Goal: Task Accomplishment & Management: Use online tool/utility

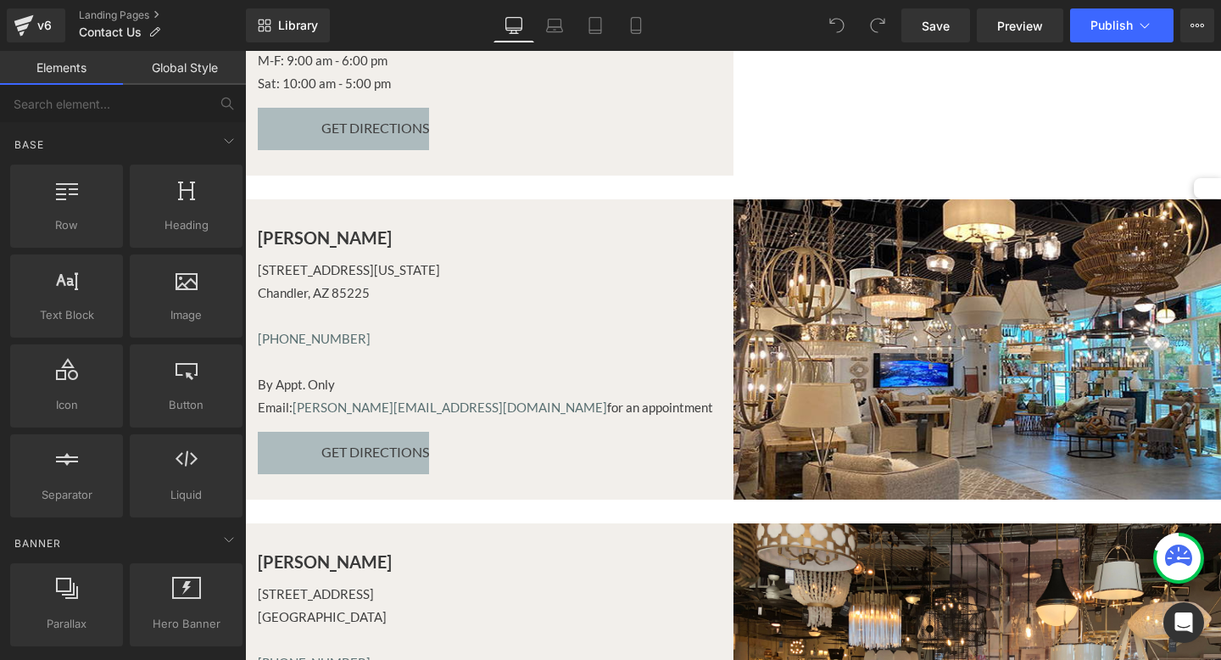
scroll to position [854, 0]
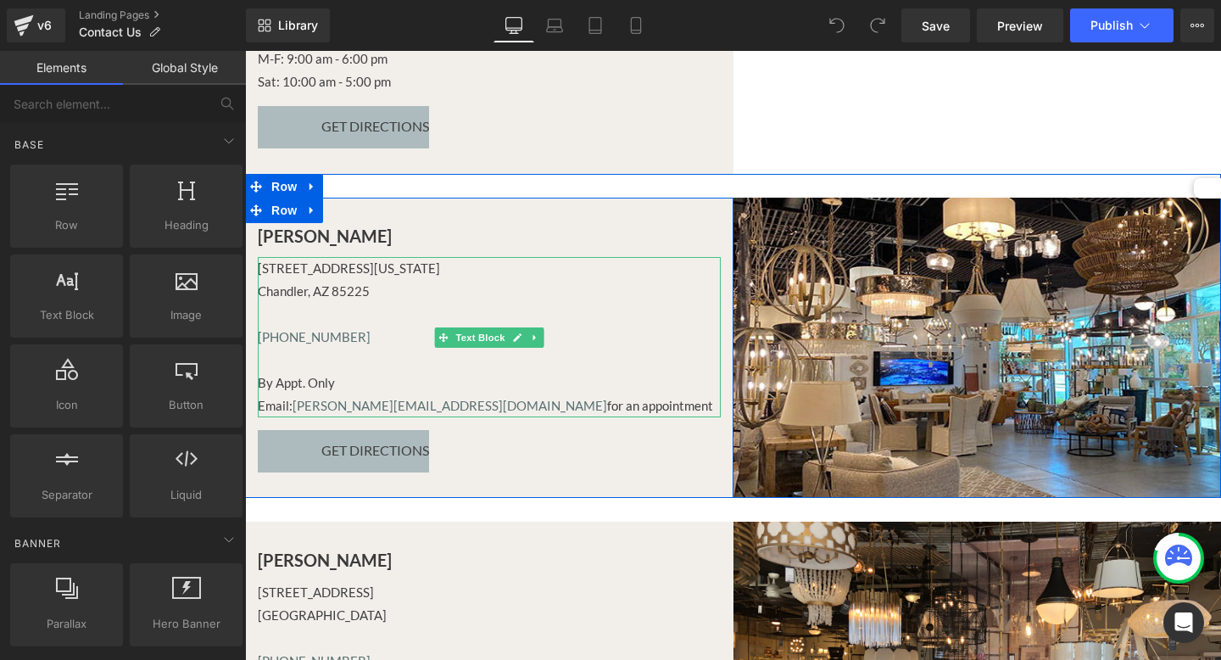
click at [513, 408] on span "Email: [PERSON_NAME][EMAIL_ADDRESS][DOMAIN_NAME] for an appointment" at bounding box center [485, 405] width 455 height 15
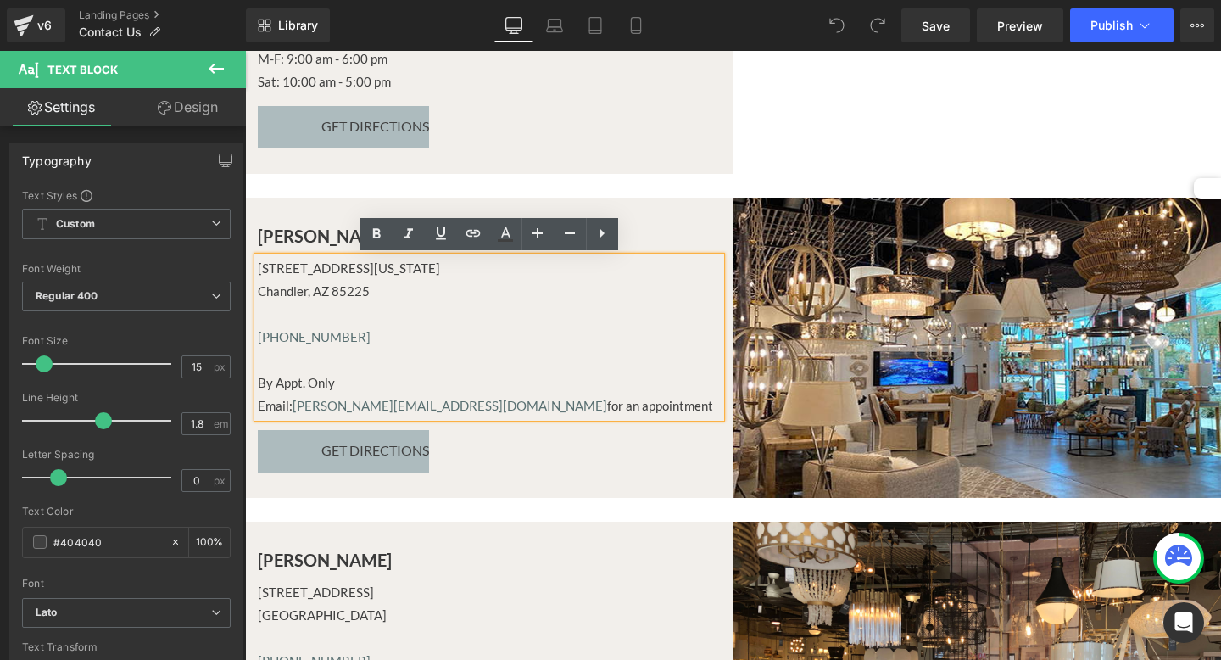
click at [529, 404] on span "Email: [PERSON_NAME][EMAIL_ADDRESS][DOMAIN_NAME] for an appointment" at bounding box center [485, 405] width 455 height 15
drag, startPoint x: 436, startPoint y: 410, endPoint x: 296, endPoint y: 410, distance: 139.9
click at [296, 410] on span "Email: [PERSON_NAME][EMAIL_ADDRESS][DOMAIN_NAME] for an appointment" at bounding box center [485, 405] width 455 height 15
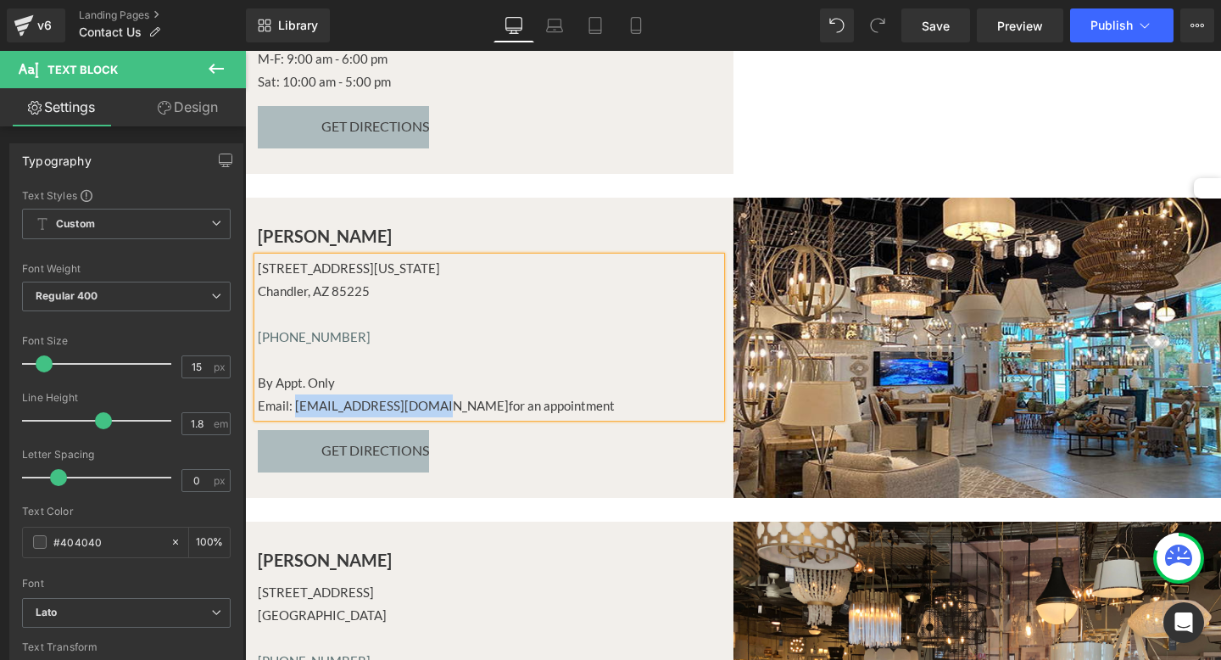
drag, startPoint x: 295, startPoint y: 407, endPoint x: 417, endPoint y: 396, distance: 122.6
click at [417, 396] on p "Email: [EMAIL_ADDRESS][DOMAIN_NAME] for an appointment" at bounding box center [489, 405] width 463 height 23
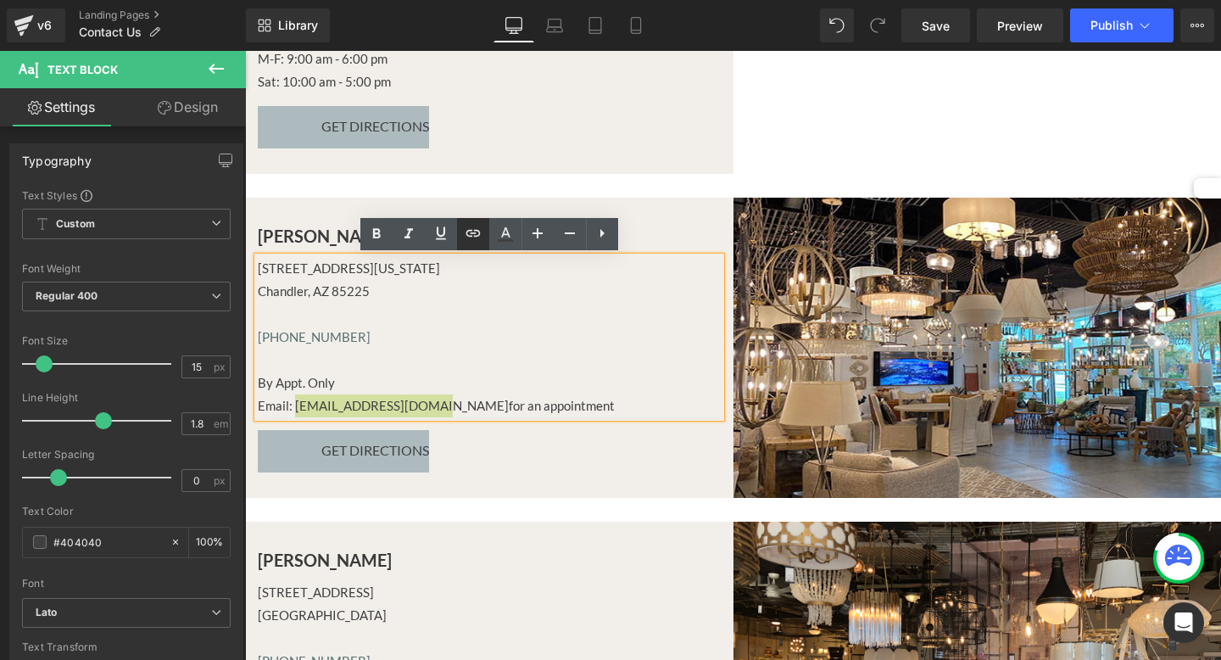
click at [483, 228] on link at bounding box center [473, 234] width 32 height 32
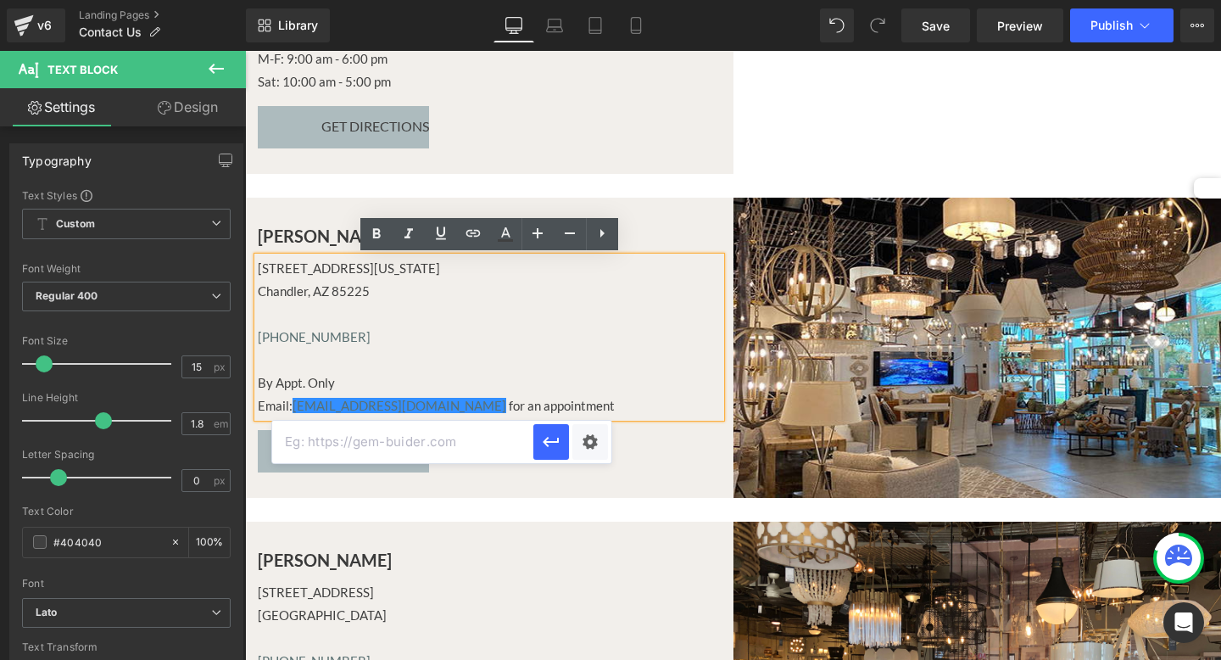
click at [404, 438] on input "text" at bounding box center [402, 442] width 261 height 42
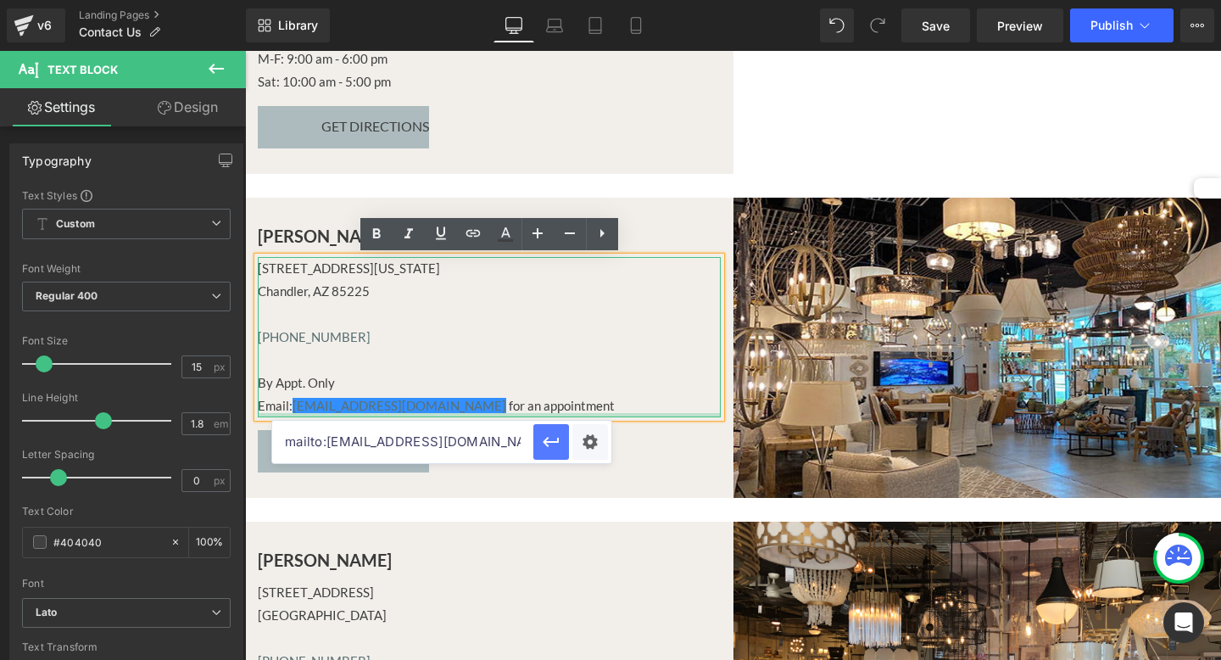
type input "mailto:[EMAIL_ADDRESS][DOMAIN_NAME]"
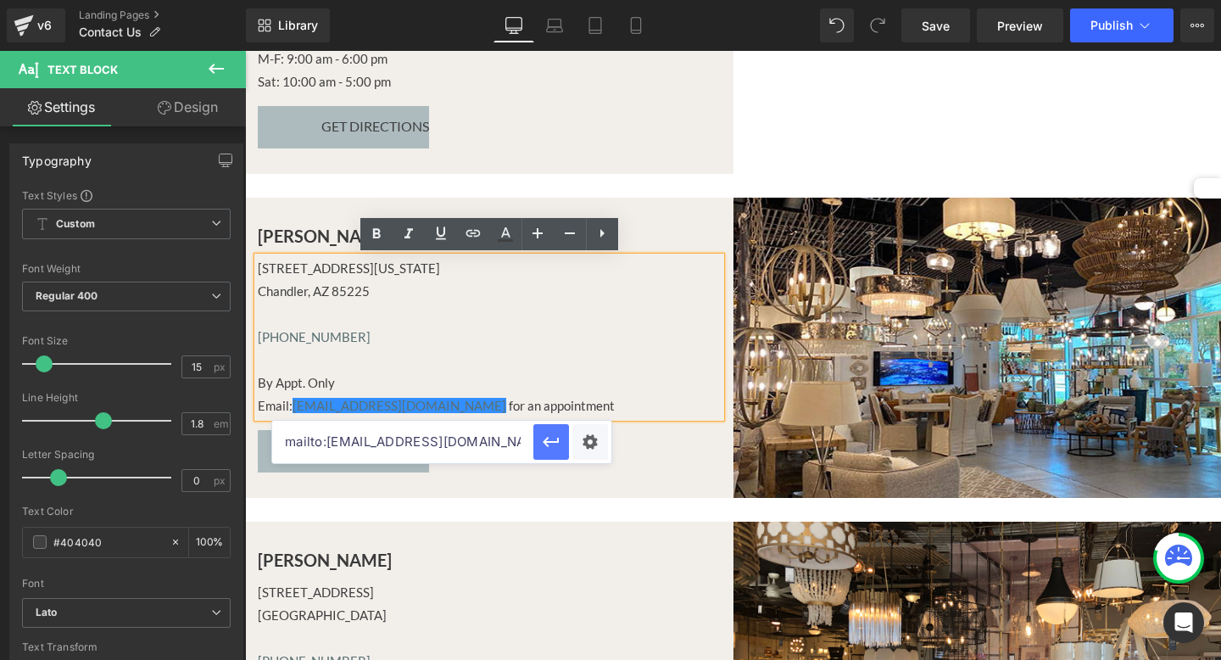
click at [552, 433] on icon "button" at bounding box center [551, 442] width 20 height 20
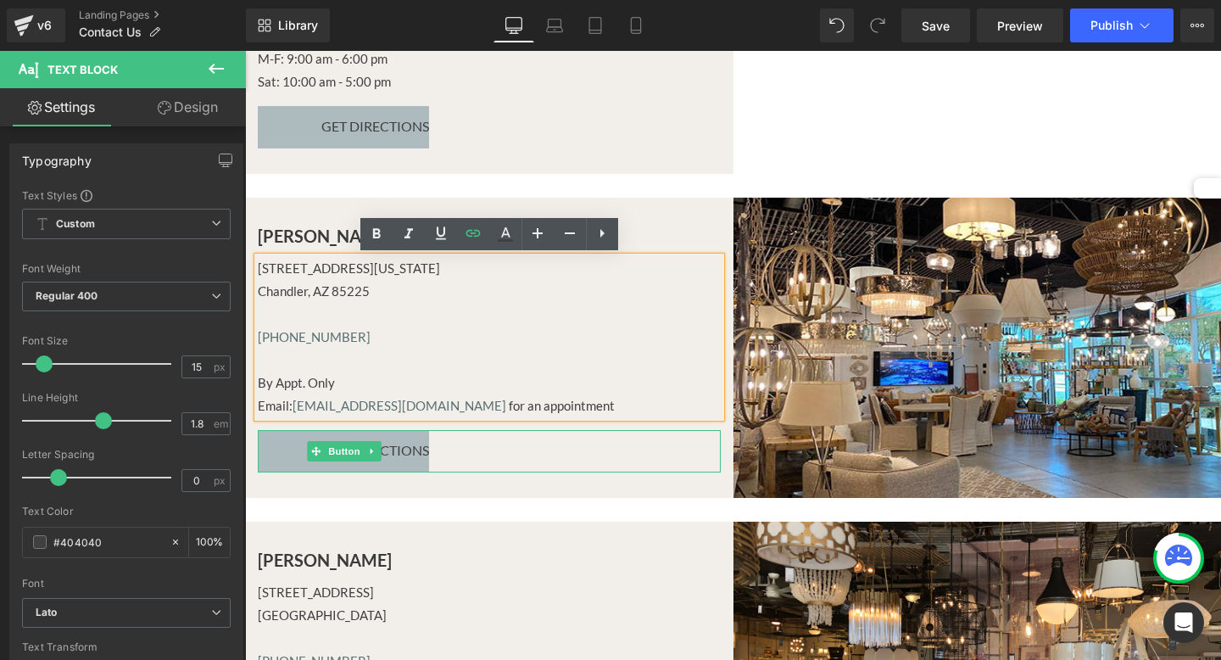
click at [599, 450] on div "Get Directions" at bounding box center [489, 451] width 463 height 42
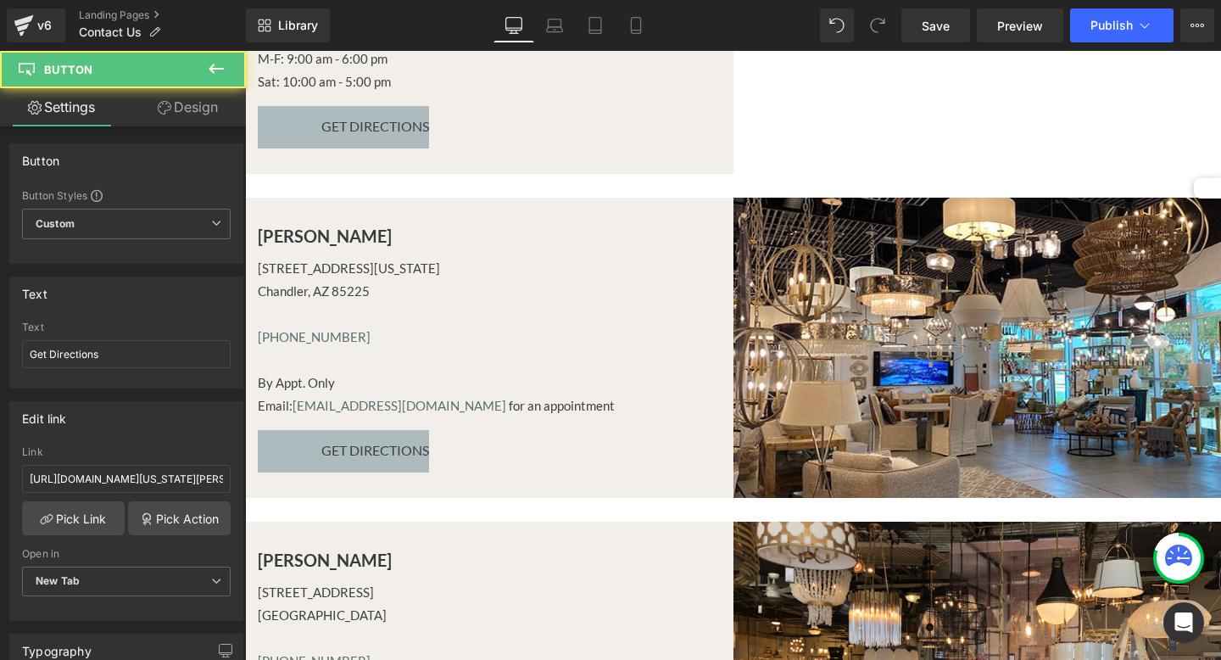
click at [625, 362] on p "Main content" at bounding box center [489, 360] width 463 height 23
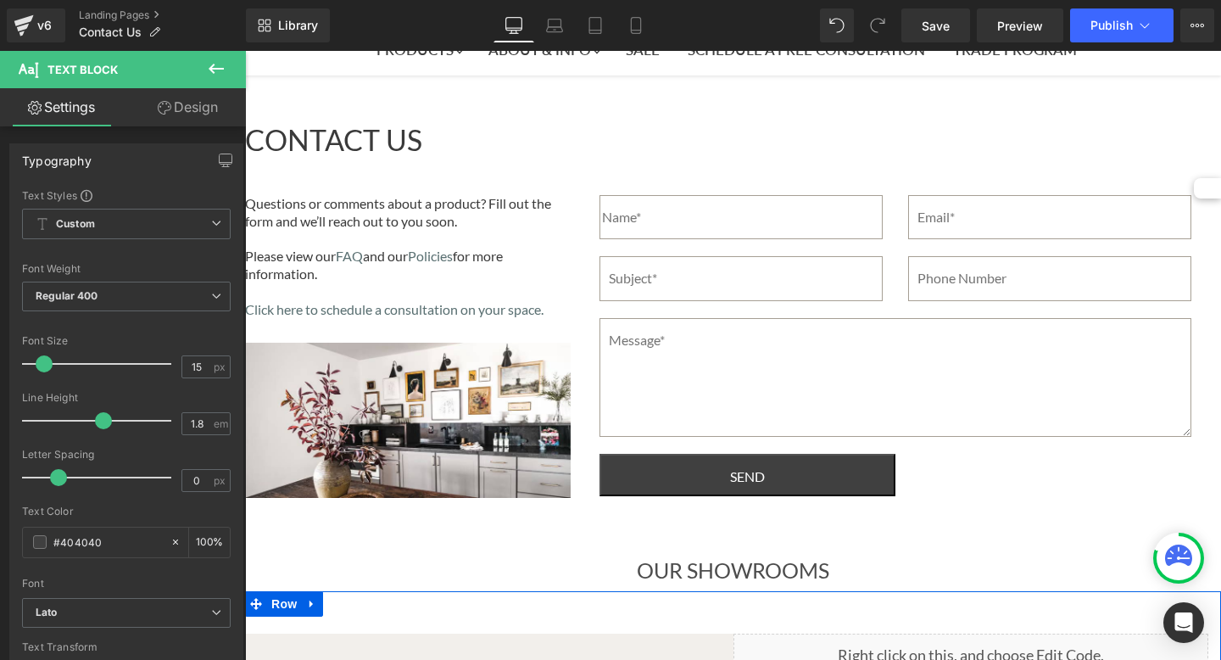
scroll to position [0, 0]
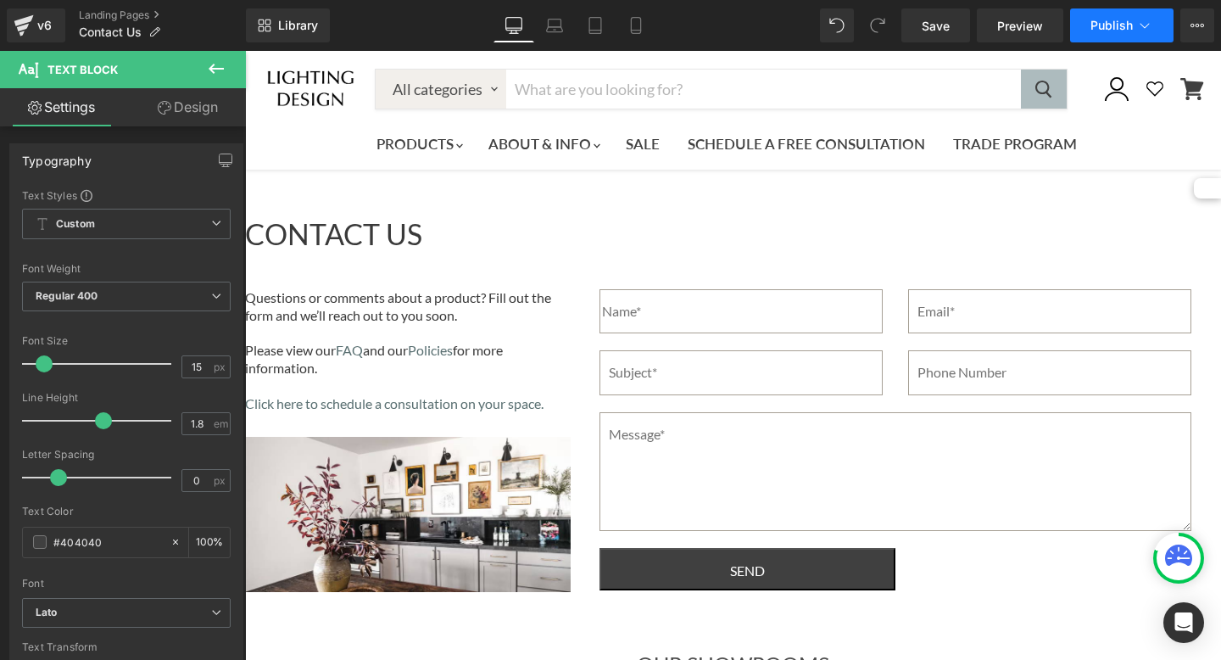
click at [1125, 20] on span "Publish" at bounding box center [1112, 26] width 42 height 14
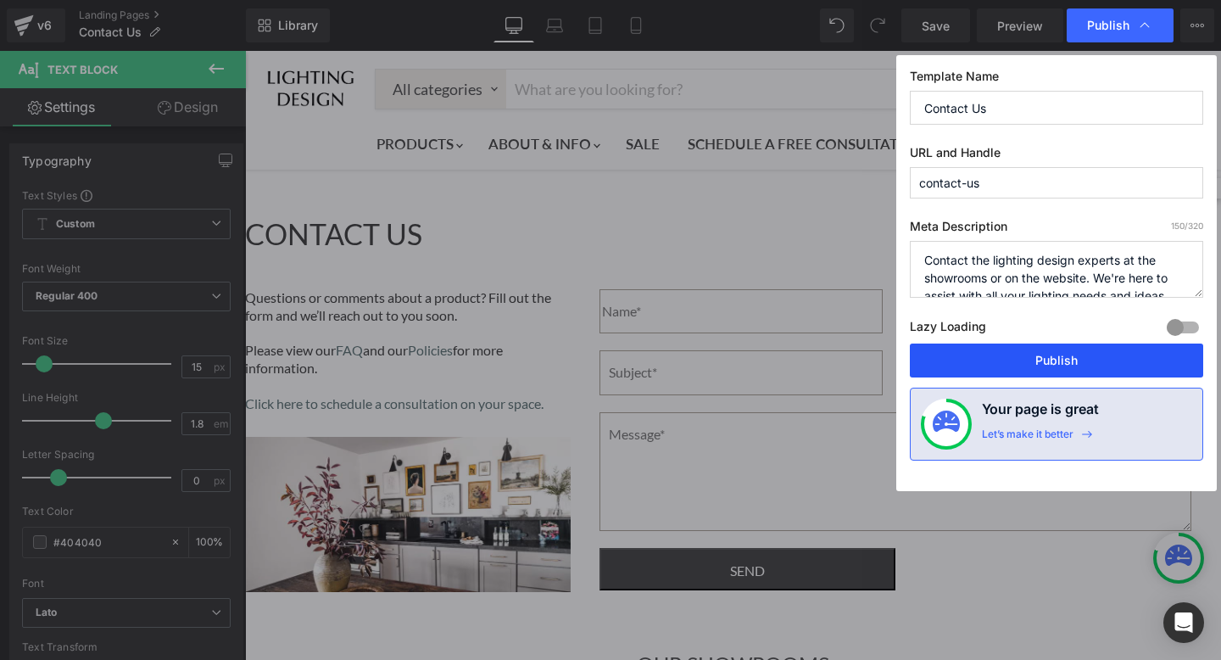
click at [1022, 363] on button "Publish" at bounding box center [1056, 360] width 293 height 34
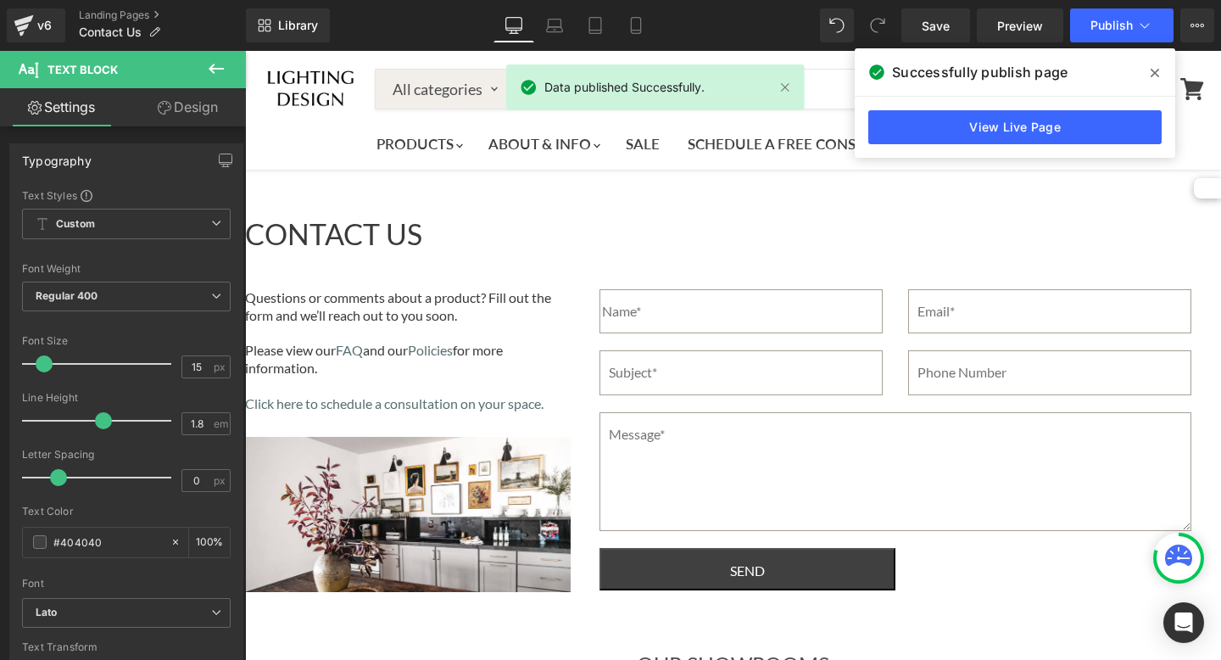
click at [1106, 149] on div "View Live Page" at bounding box center [1015, 127] width 321 height 61
click at [1088, 139] on link "View Live Page" at bounding box center [1014, 127] width 293 height 34
